Goal: Information Seeking & Learning: Learn about a topic

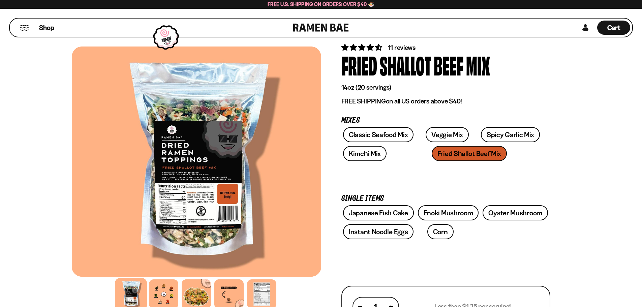
scroll to position [34, 0]
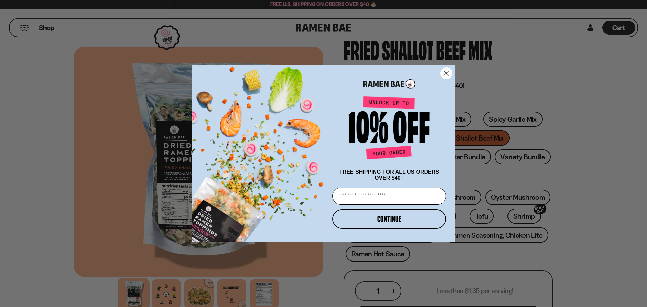
click at [447, 65] on form "FREE SHIPPING FOR ALL US ORDERS OVER $40+ Email CONTINUE ******" at bounding box center [323, 154] width 263 height 178
click at [446, 72] on icon "Close dialog" at bounding box center [446, 73] width 5 height 5
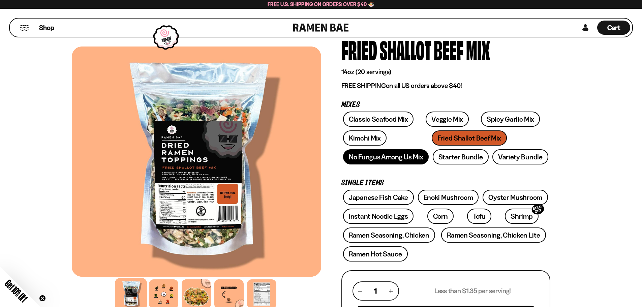
click at [377, 163] on link "No Fungus Among Us Mix" at bounding box center [386, 156] width 86 height 15
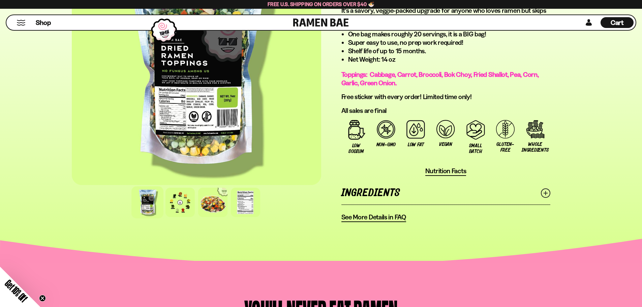
scroll to position [438, 0]
click at [542, 193] on icon at bounding box center [545, 192] width 9 height 9
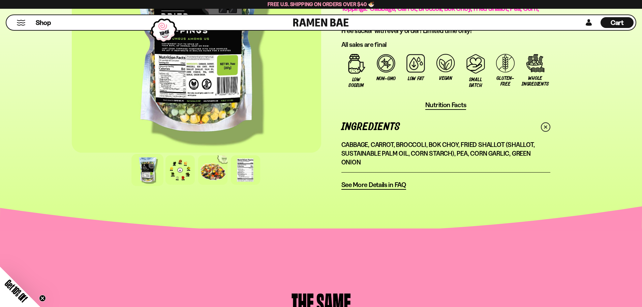
scroll to position [505, 0]
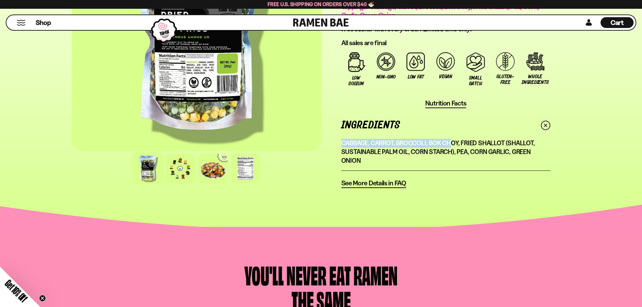
drag, startPoint x: 343, startPoint y: 145, endPoint x: 448, endPoint y: 141, distance: 105.5
click at [449, 142] on p "Cabbage, Carrot, Broccoli, Bok Choy, Fried Shallot (Shallot, Sustainable Palm O…" at bounding box center [445, 152] width 209 height 26
click at [374, 147] on p "Cabbage, Carrot, Broccoli, Bok Choy, Fried Shallot (Shallot, Sustainable Palm O…" at bounding box center [445, 152] width 209 height 26
click at [168, 166] on div at bounding box center [180, 168] width 32 height 32
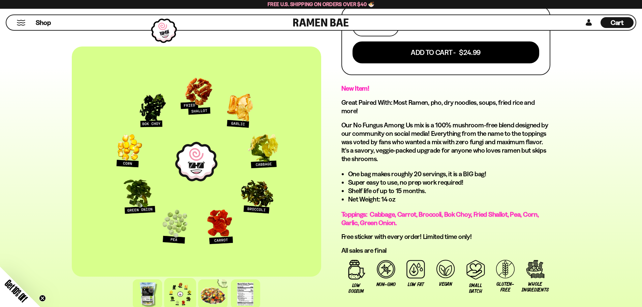
scroll to position [236, 0]
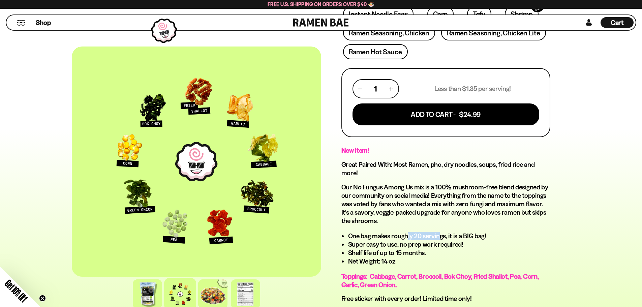
drag, startPoint x: 409, startPoint y: 240, endPoint x: 440, endPoint y: 240, distance: 31.3
click at [440, 239] on li "One bag makes roughly 20 servings, it is a BIG bag!" at bounding box center [449, 236] width 202 height 8
click at [508, 241] on li "Super easy to use, no prep work required!" at bounding box center [449, 244] width 202 height 8
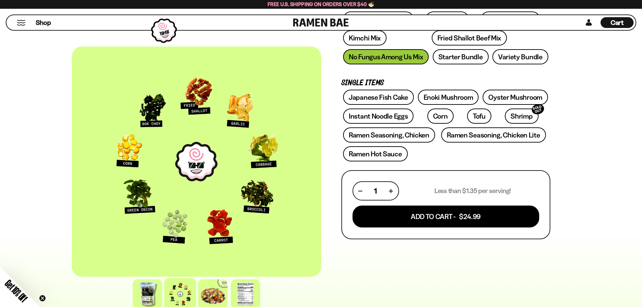
scroll to position [135, 0]
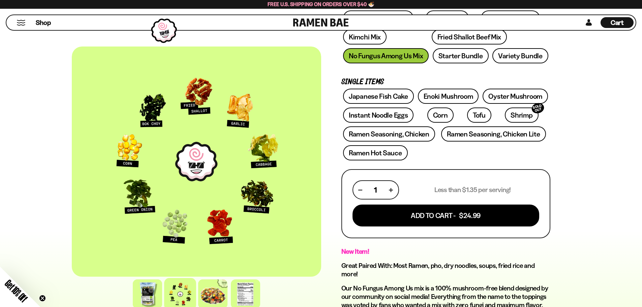
drag, startPoint x: 440, startPoint y: 188, endPoint x: 467, endPoint y: 188, distance: 26.6
click at [467, 188] on p "Less than $1.35 per serving!" at bounding box center [472, 190] width 76 height 8
click at [617, 125] on div "FADCB6FD-DFAB-4417-9F21-029242090B77 FADCB6FD-DFAB-4417-9F21-029242090B77 1 rev…" at bounding box center [321, 248] width 642 height 698
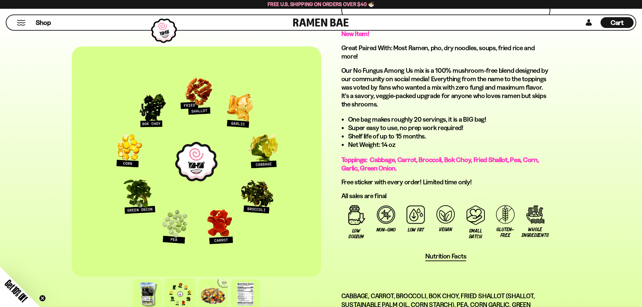
scroll to position [472, 0]
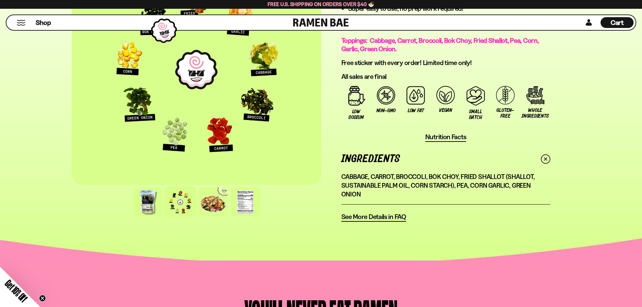
click at [401, 213] on span "See More Details in FAQ" at bounding box center [373, 217] width 65 height 8
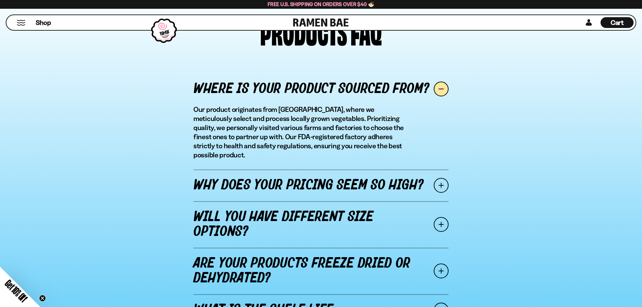
scroll to position [775, 0]
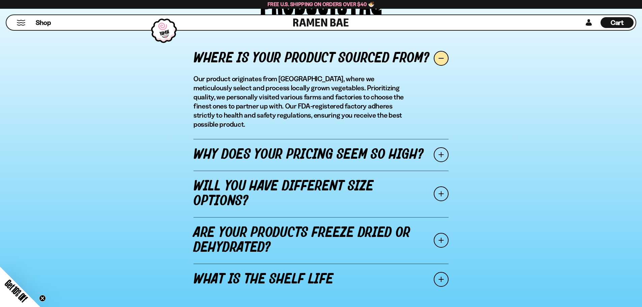
click at [436, 147] on span at bounding box center [441, 154] width 15 height 15
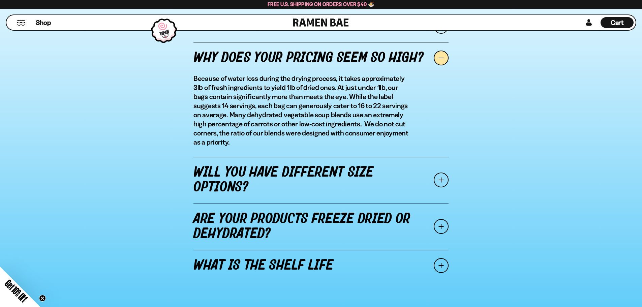
scroll to position [809, 0]
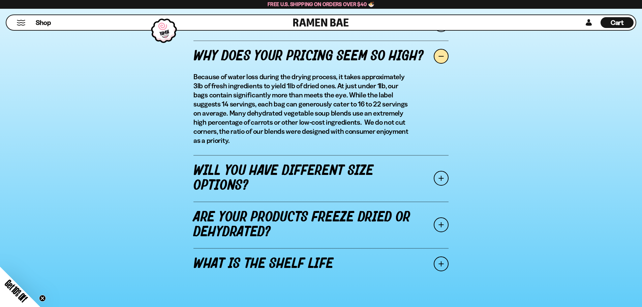
click at [432, 168] on link "Will you have different size options?" at bounding box center [320, 178] width 255 height 46
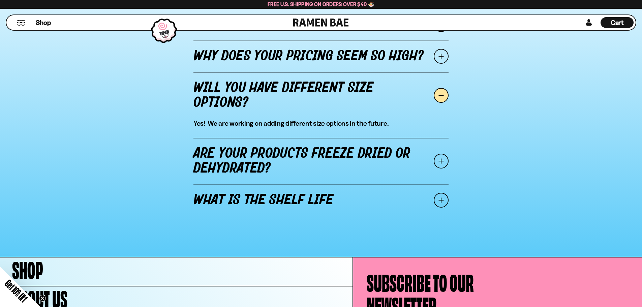
click at [444, 167] on span at bounding box center [441, 161] width 15 height 15
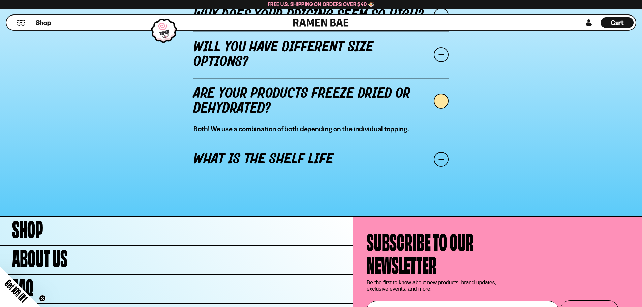
scroll to position [919, 0]
